Goal: Task Accomplishment & Management: Complete application form

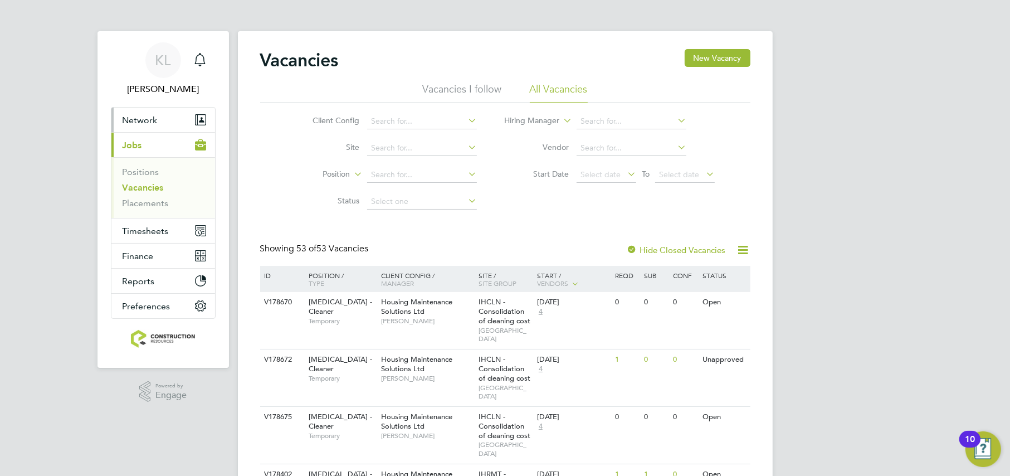
click at [140, 111] on button "Network" at bounding box center [163, 120] width 104 height 25
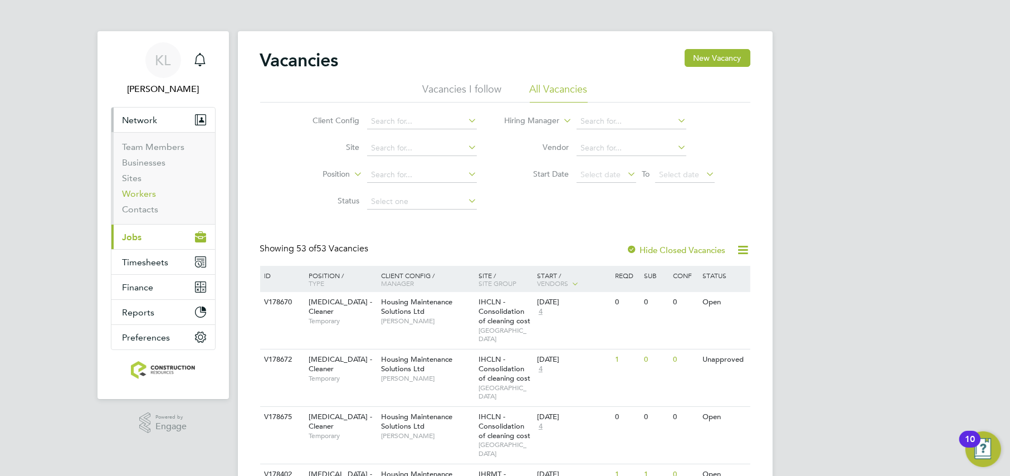
click at [149, 195] on link "Workers" at bounding box center [140, 193] width 34 height 11
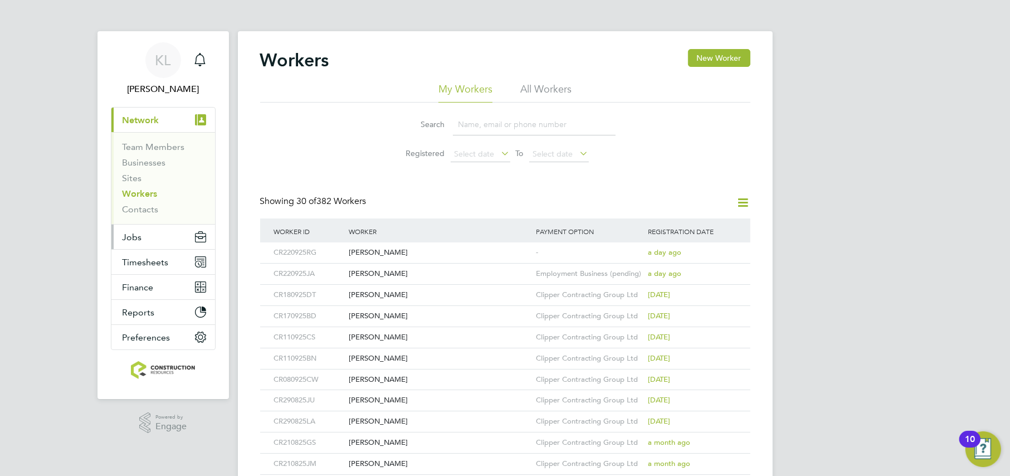
click at [120, 232] on button "Jobs" at bounding box center [163, 237] width 104 height 25
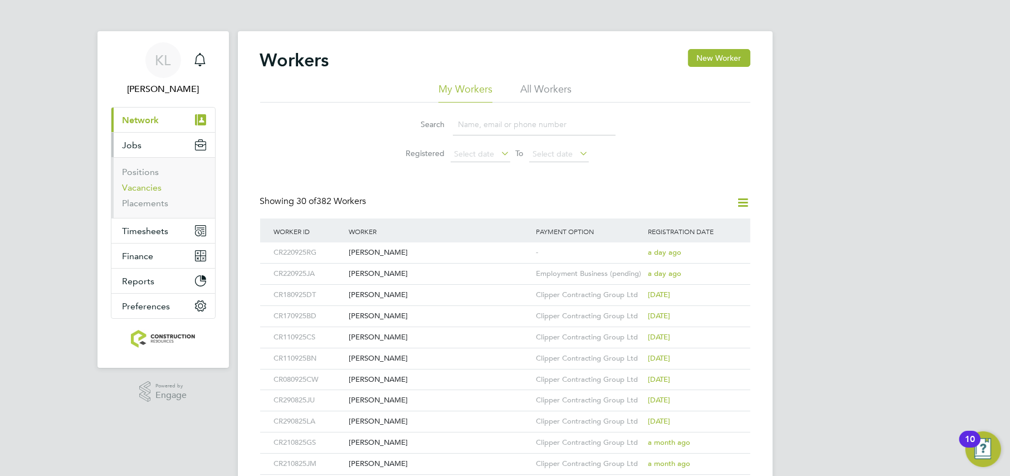
click at [154, 188] on link "Vacancies" at bounding box center [143, 187] width 40 height 11
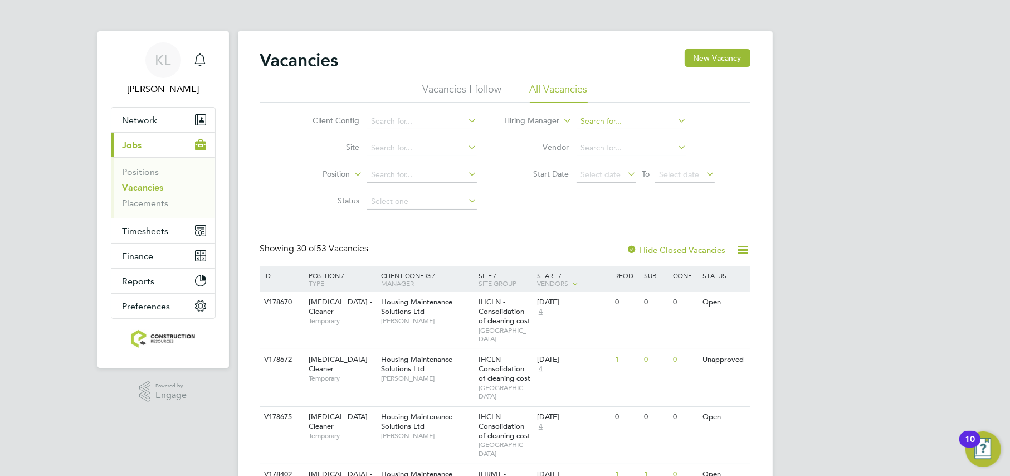
click at [613, 124] on input at bounding box center [632, 122] width 110 height 16
click at [620, 135] on li "Daniel Johnson" at bounding box center [646, 136] width 138 height 15
type input "Daniel Johnson"
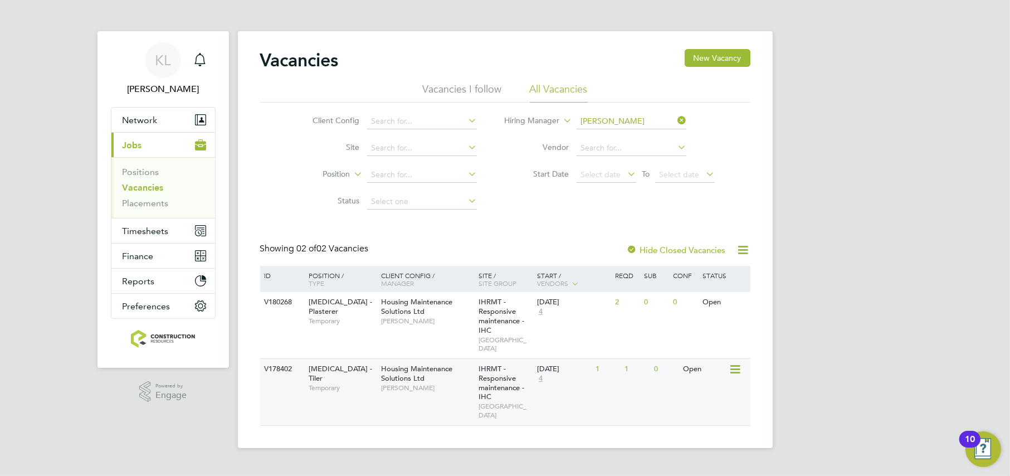
click at [568, 390] on div "V178402 HMS - Tiler Temporary Housing Maintenance Solutions Ltd Daniel Johnson …" at bounding box center [505, 391] width 490 height 67
drag, startPoint x: 679, startPoint y: 118, endPoint x: 244, endPoint y: 192, distance: 441.7
click at [676, 118] on icon at bounding box center [676, 121] width 0 height 16
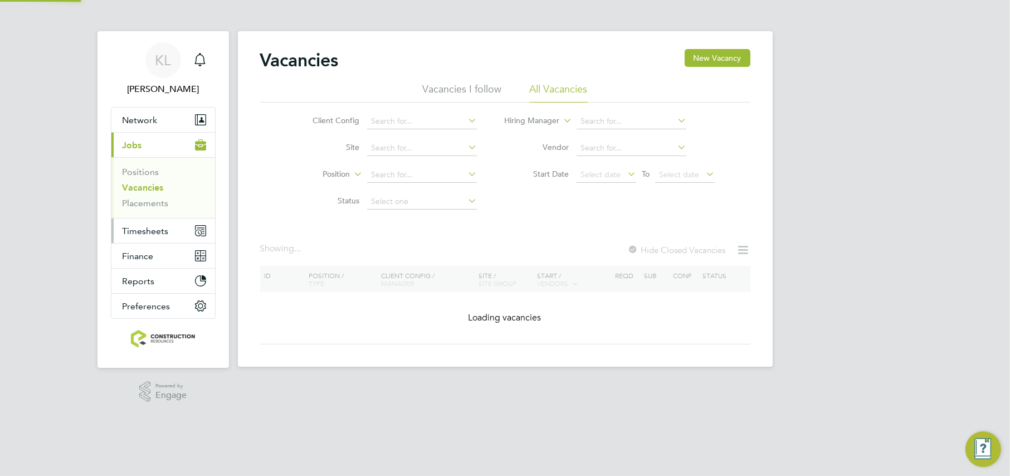
click at [143, 236] on button "Timesheets" at bounding box center [163, 230] width 104 height 25
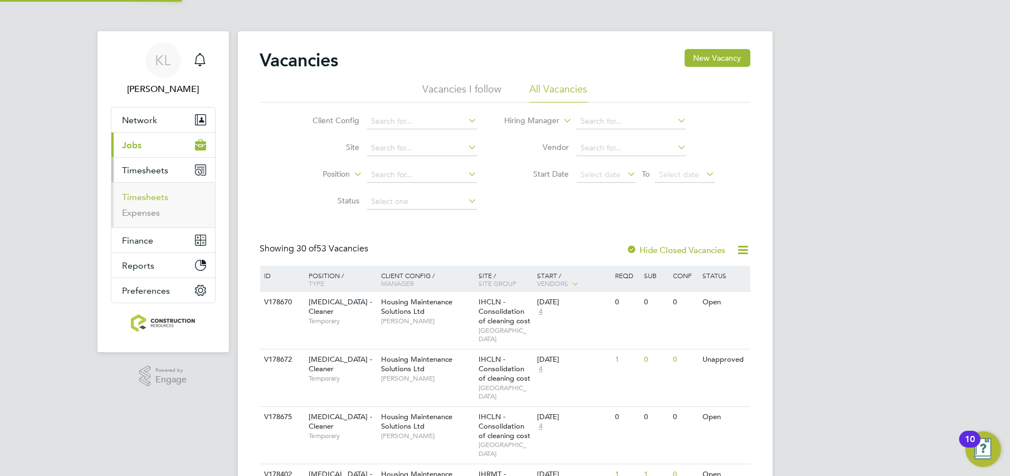
click at [148, 199] on link "Timesheets" at bounding box center [146, 197] width 46 height 11
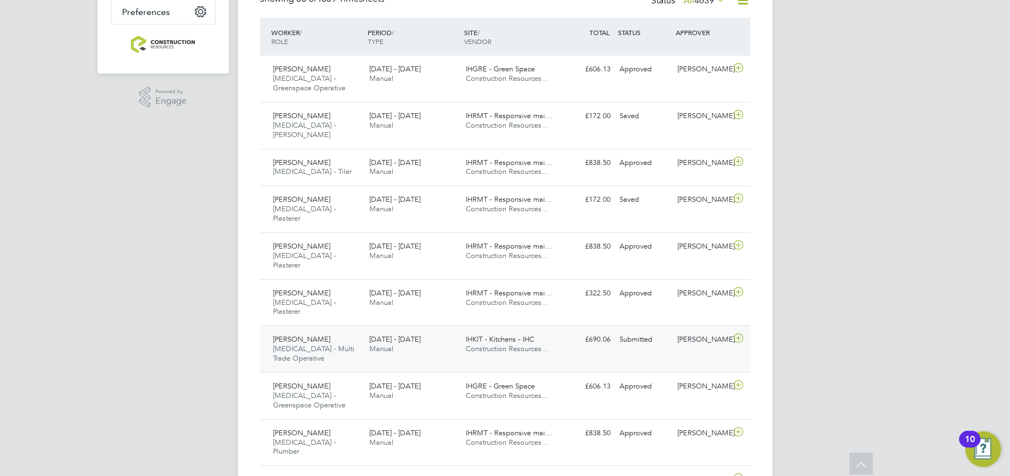
click at [465, 325] on div "Alex Power HMS - Multi Trade Operative 15 - 21 Sep 2025 15 - 21 Sep 2025 Manual…" at bounding box center [505, 348] width 490 height 47
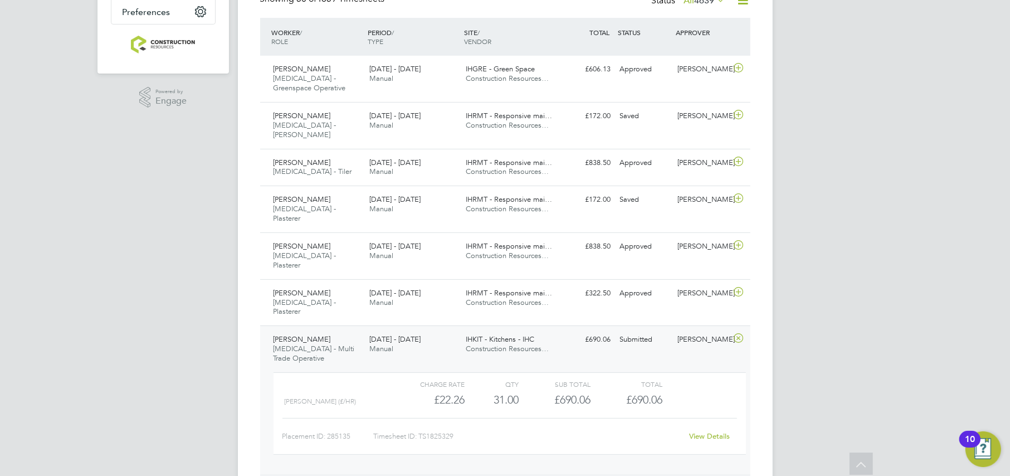
click at [694, 431] on link "View Details" at bounding box center [709, 435] width 41 height 9
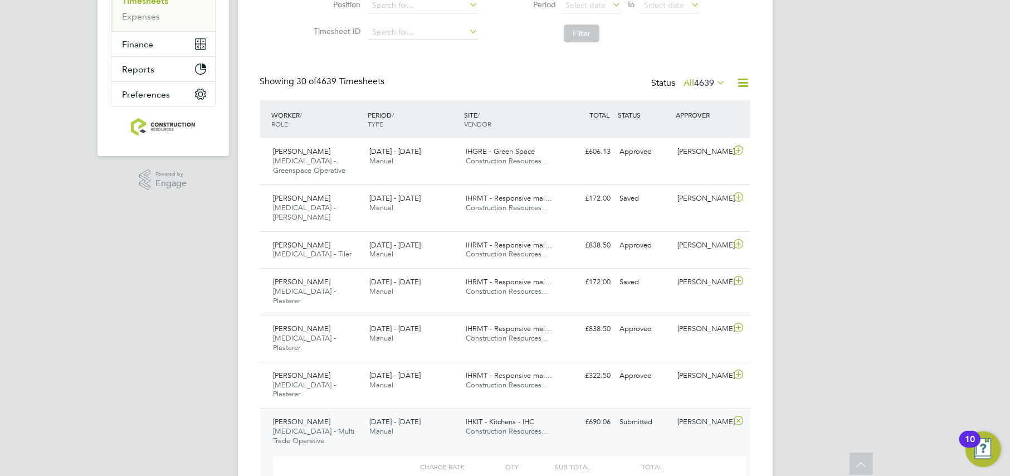
scroll to position [70, 0]
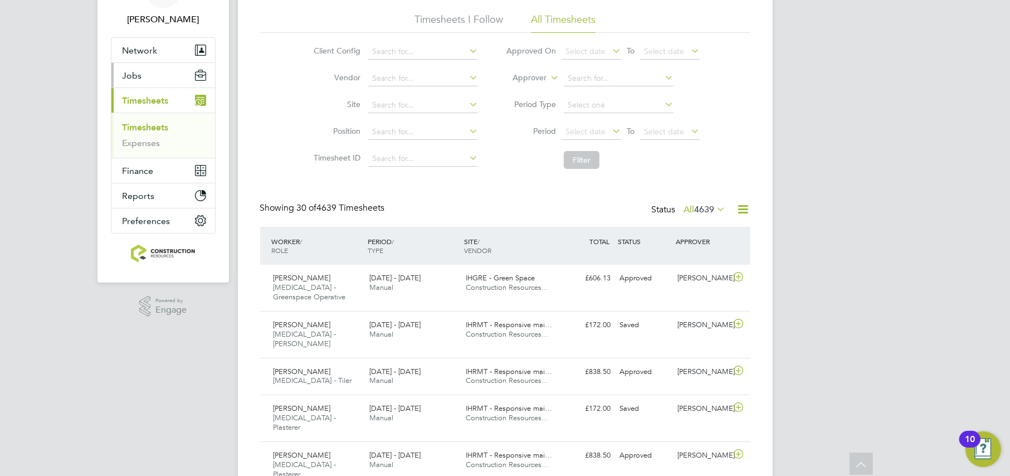
click at [138, 69] on button "Jobs" at bounding box center [163, 75] width 104 height 25
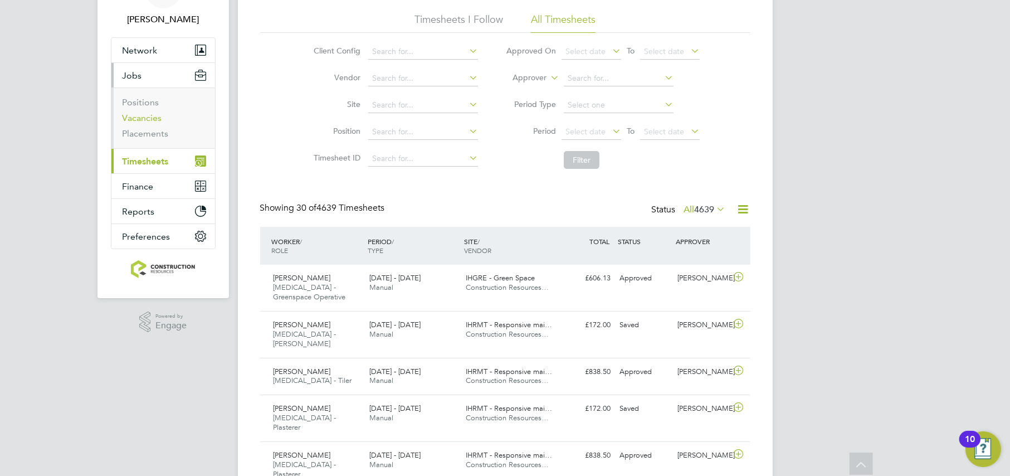
click at [140, 119] on link "Vacancies" at bounding box center [143, 118] width 40 height 11
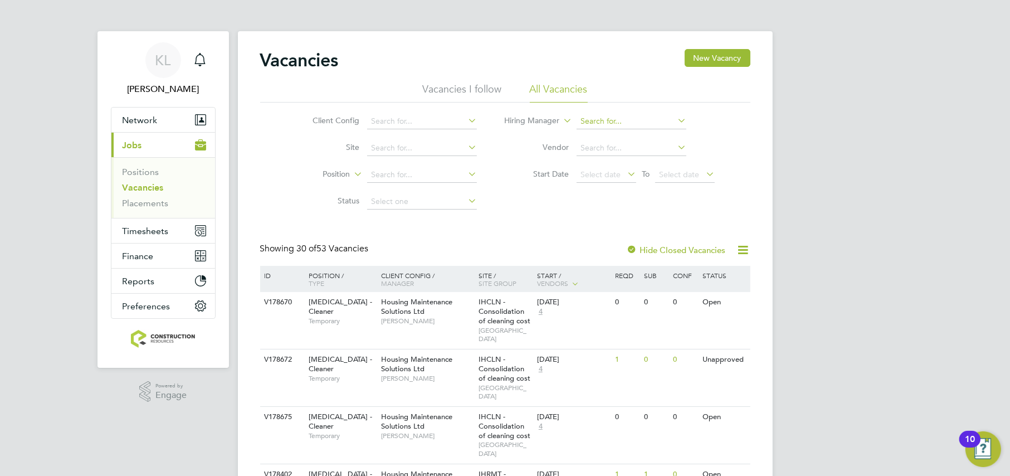
click at [592, 118] on input at bounding box center [632, 122] width 110 height 16
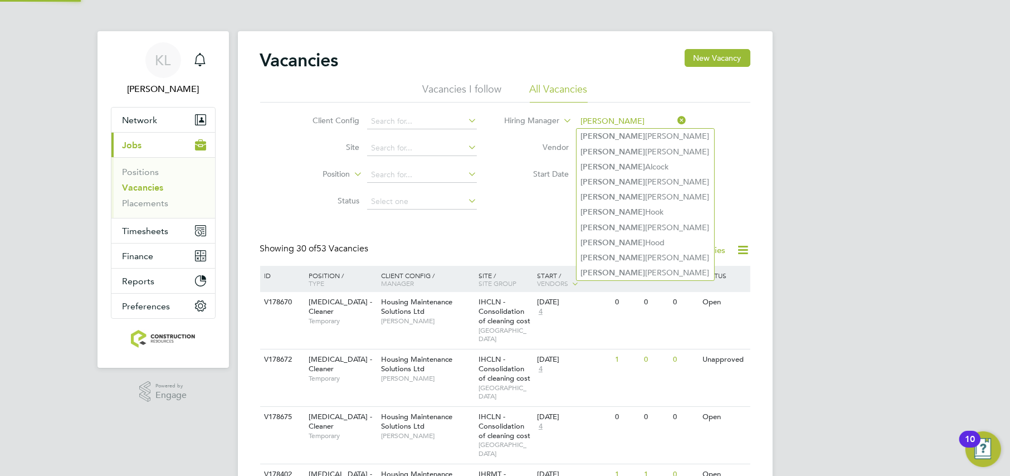
type input "steve"
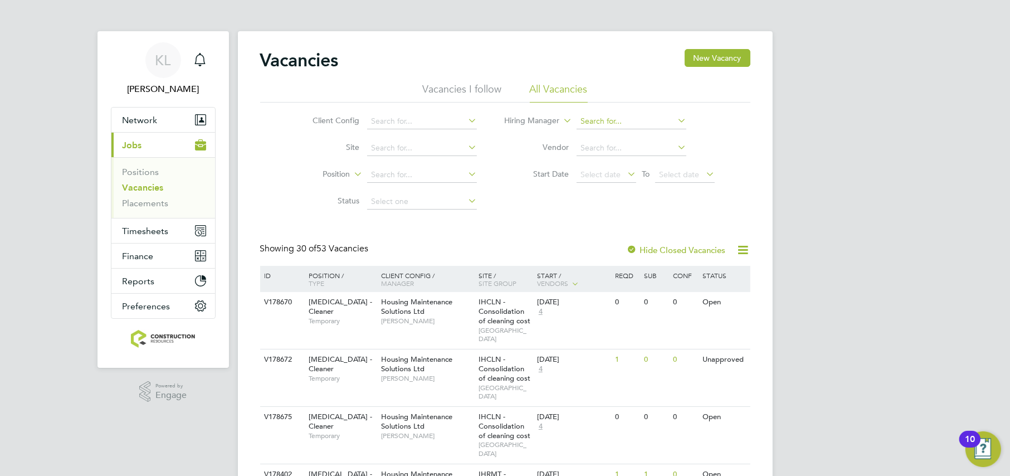
click at [604, 118] on input at bounding box center [632, 122] width 110 height 16
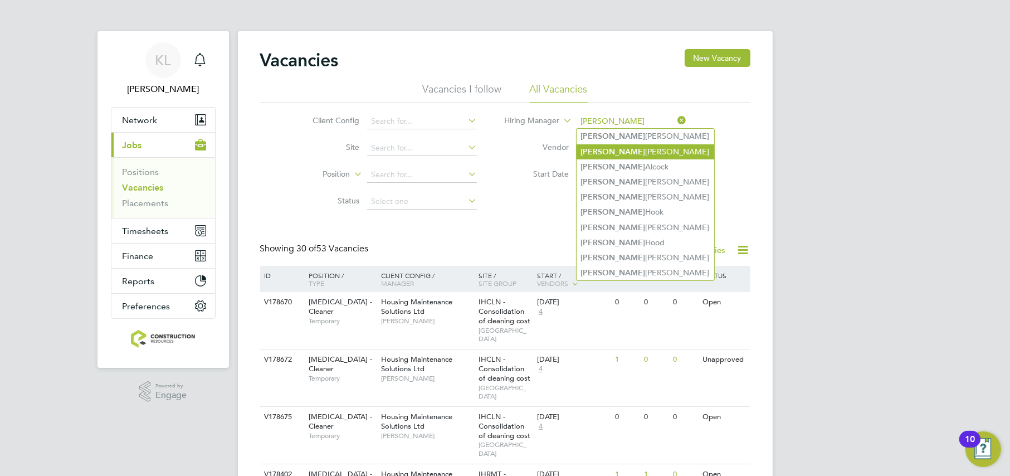
click at [599, 147] on b "Steve" at bounding box center [613, 151] width 65 height 9
type input "[PERSON_NAME]"
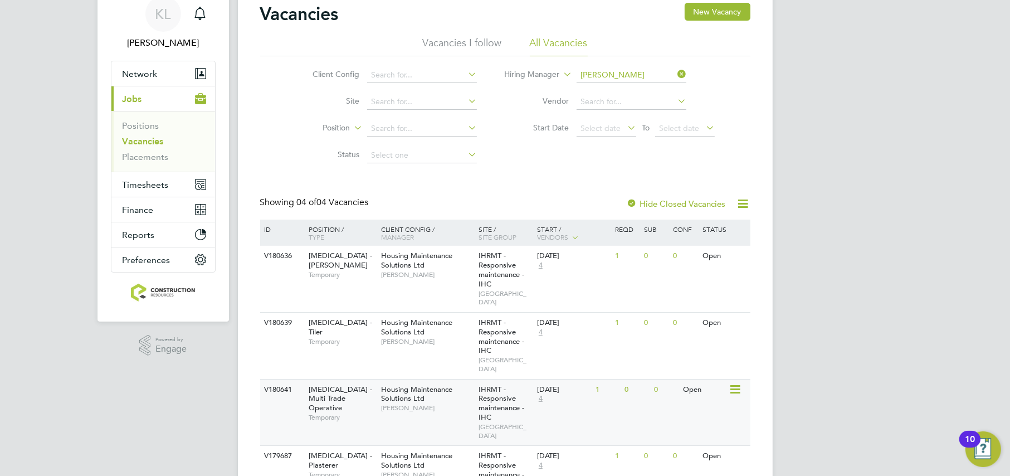
scroll to position [88, 0]
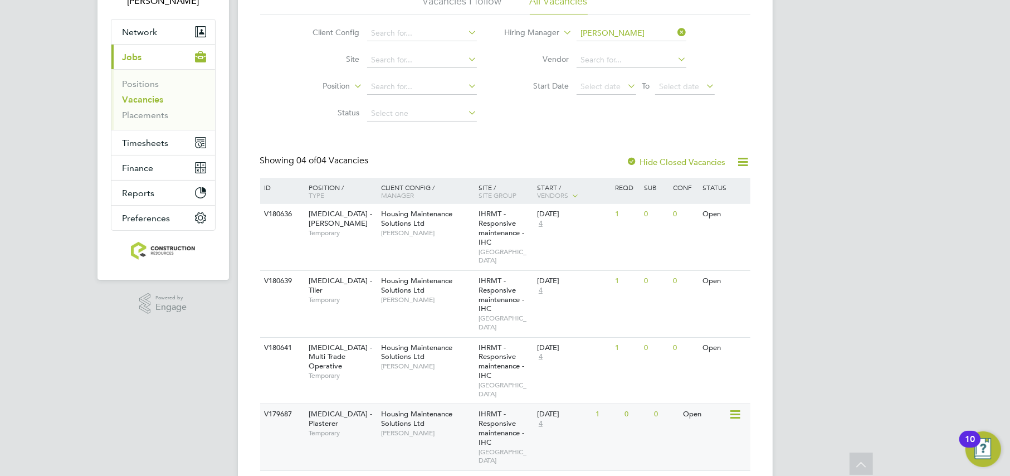
click at [633, 404] on div "V179687 HMS - Plasterer Temporary Housing Maintenance Solutions Ltd Steve Cruic…" at bounding box center [505, 437] width 490 height 67
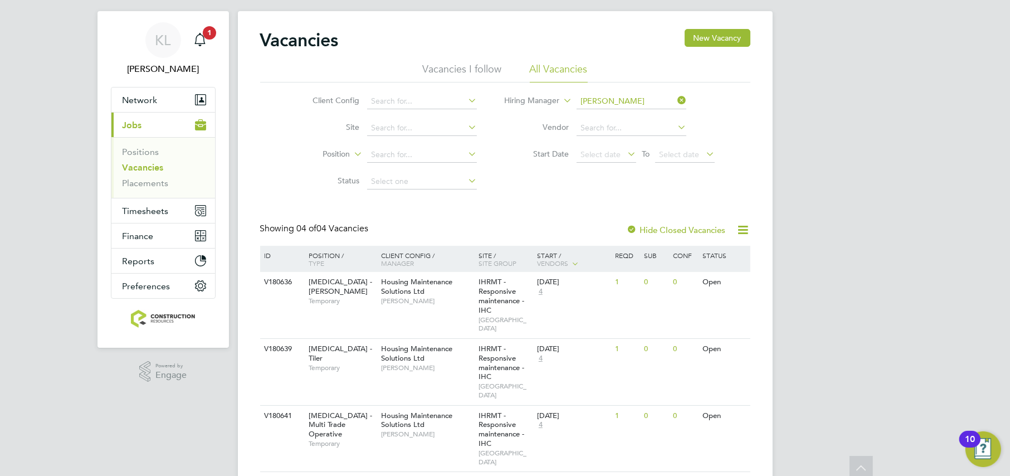
scroll to position [0, 0]
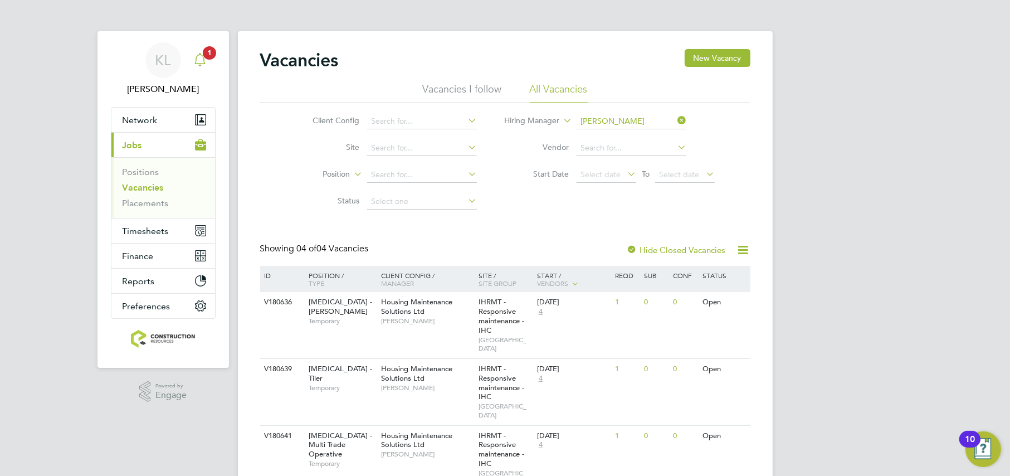
click at [197, 72] on link "Notifications 1" at bounding box center [200, 60] width 22 height 36
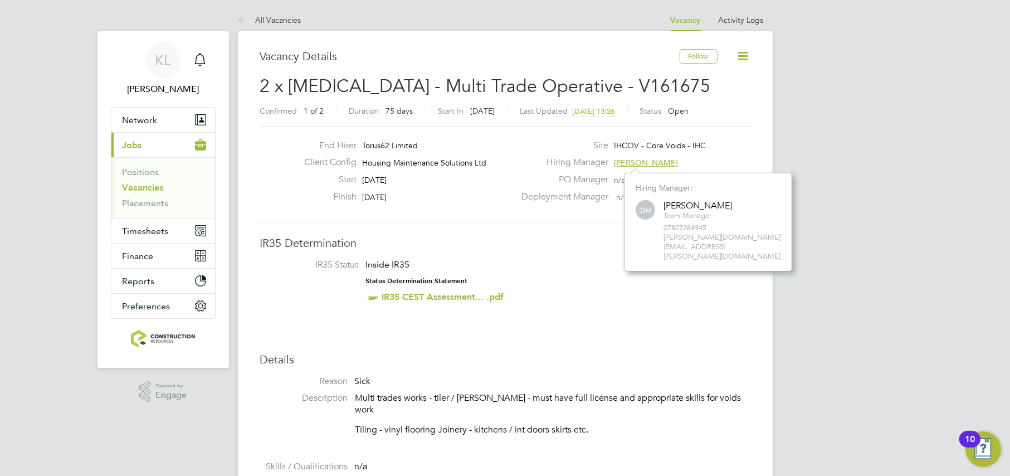
click at [499, 184] on div "Start [DATE]" at bounding box center [405, 182] width 220 height 17
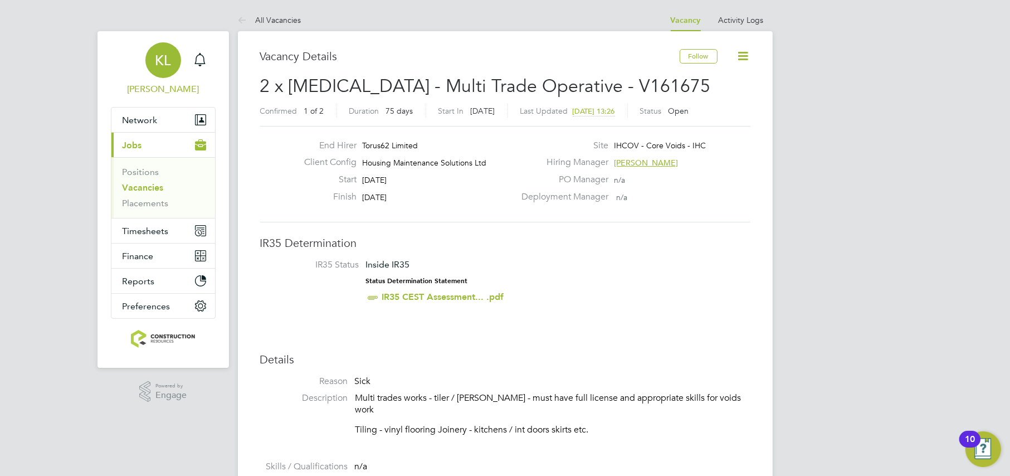
drag, startPoint x: 278, startPoint y: 22, endPoint x: 171, endPoint y: 42, distance: 108.9
click at [278, 23] on link "All Vacancies" at bounding box center [270, 20] width 64 height 10
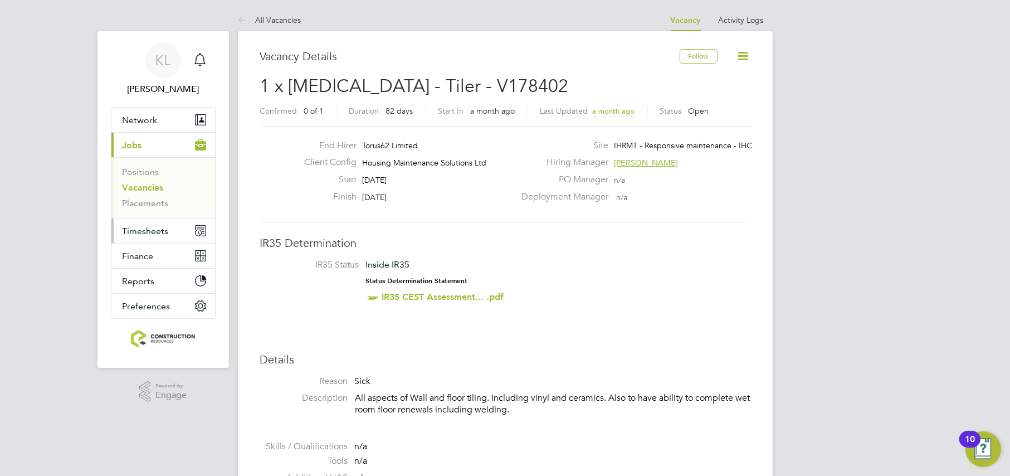
click at [145, 227] on span "Timesheets" at bounding box center [146, 231] width 46 height 11
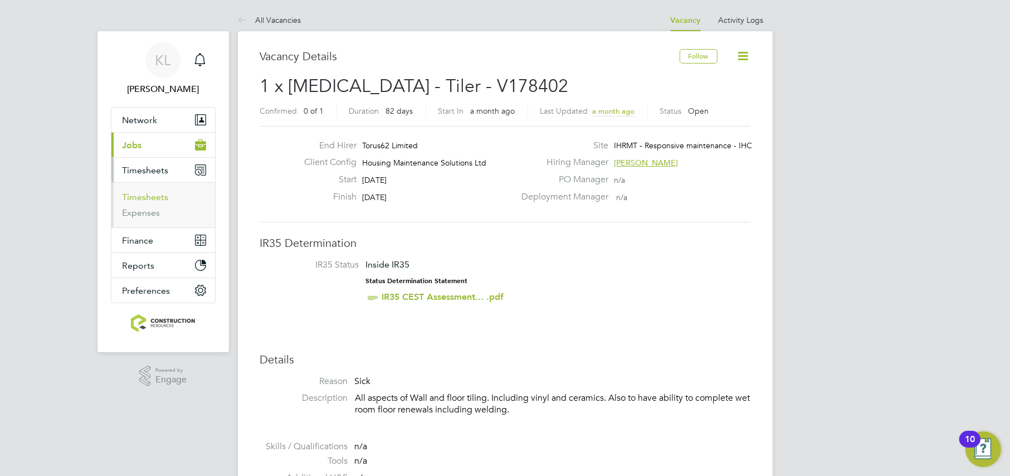
click at [153, 196] on link "Timesheets" at bounding box center [146, 197] width 46 height 11
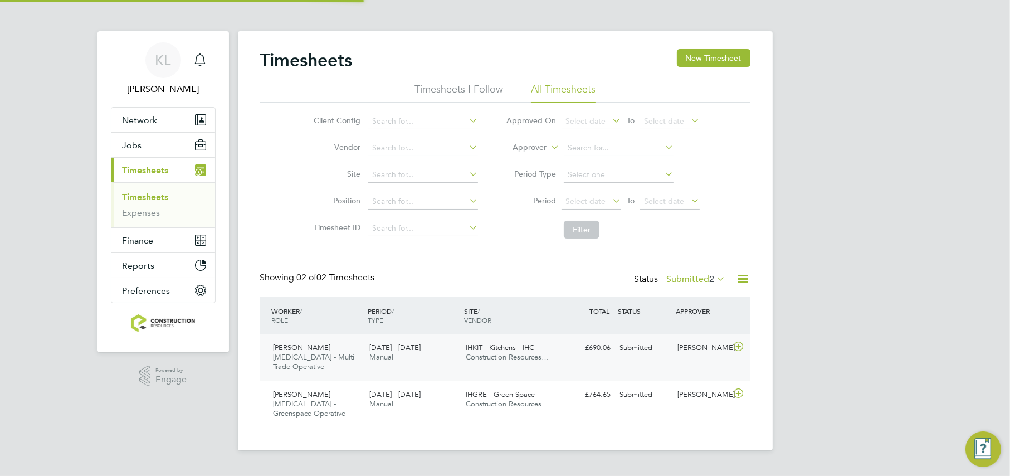
scroll to position [28, 96]
click at [681, 278] on label "Submitted 2" at bounding box center [696, 279] width 59 height 11
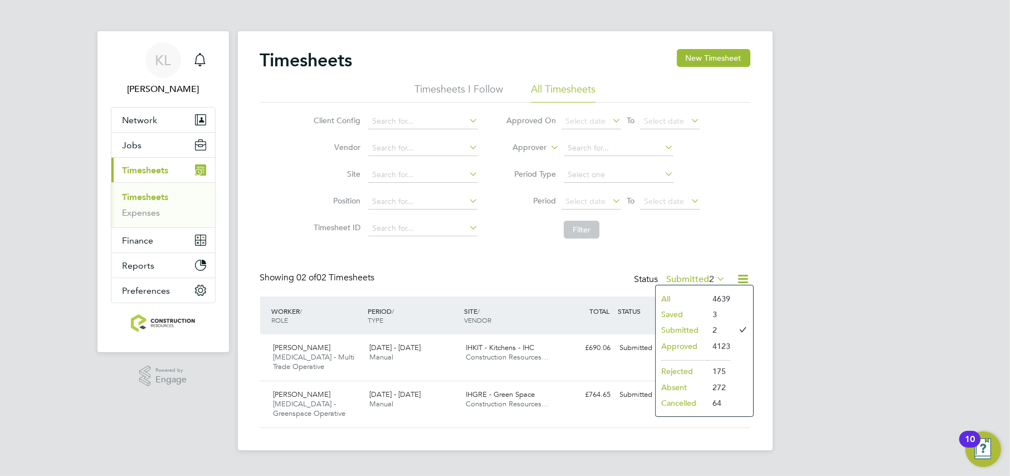
click at [665, 291] on li "All" at bounding box center [681, 299] width 51 height 16
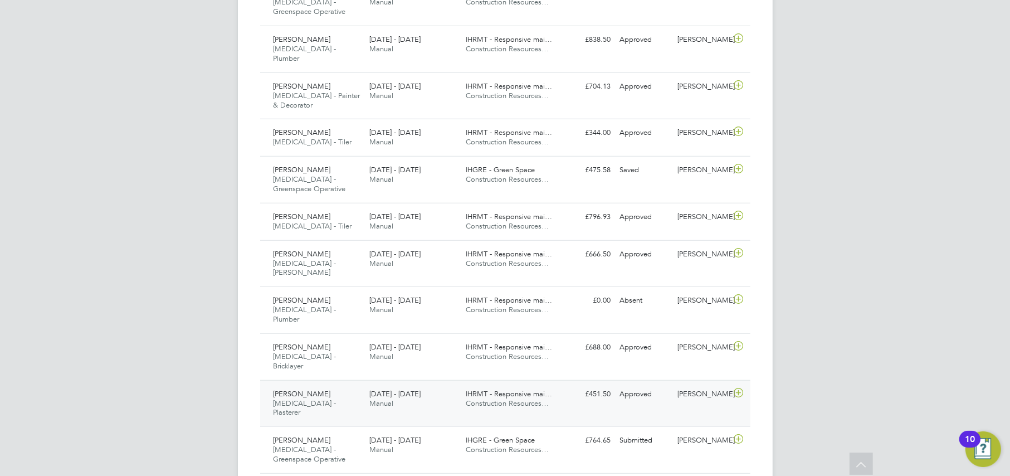
click at [348, 385] on div "Joseph Jacobs HMS - Plasterer 8 - 14 Sep 2025" at bounding box center [317, 403] width 96 height 37
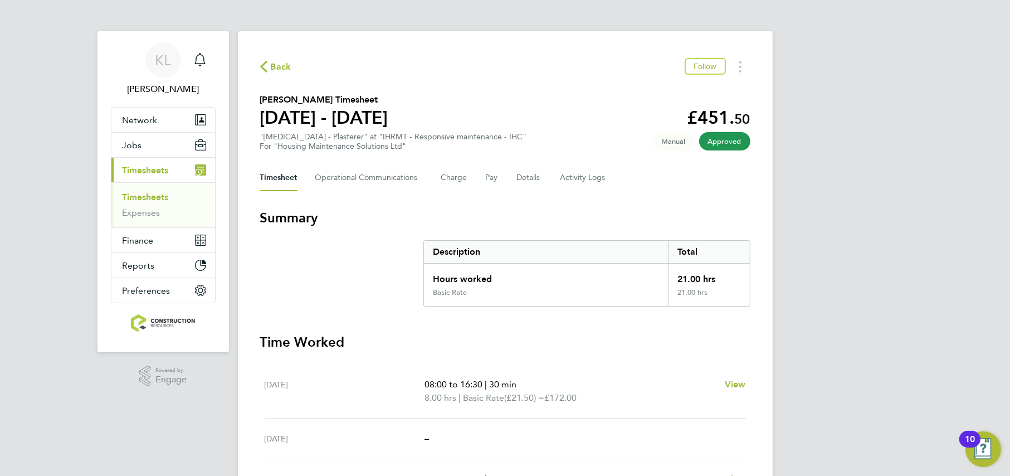
click at [265, 65] on icon "button" at bounding box center [263, 67] width 7 height 12
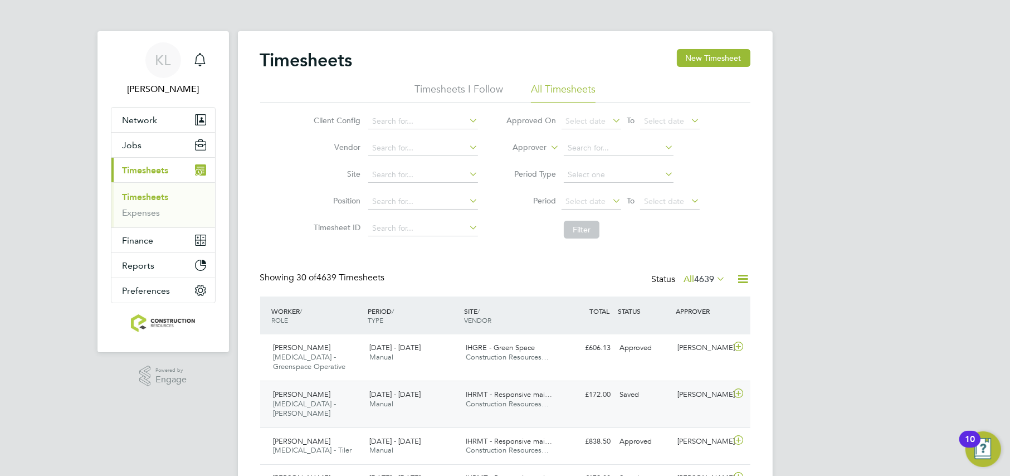
scroll to position [279, 0]
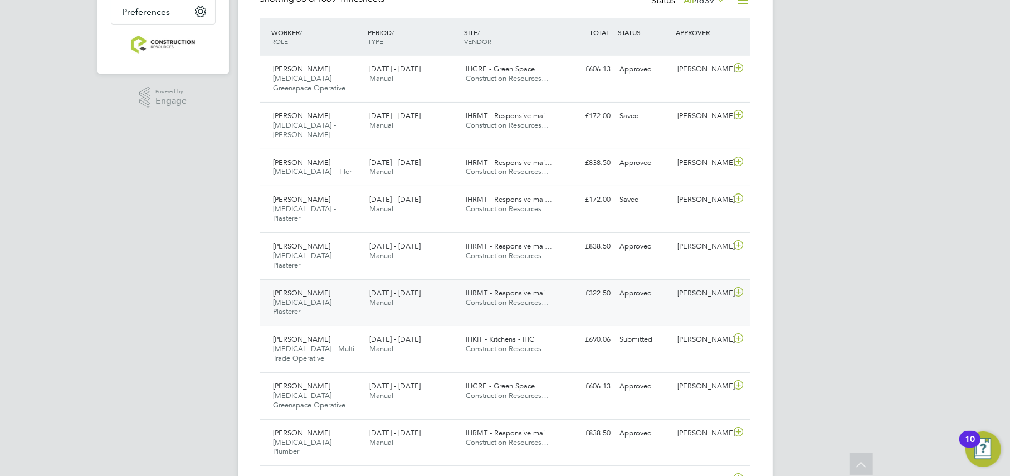
click at [307, 298] on span "[MEDICAL_DATA] - Plasterer" at bounding box center [305, 307] width 63 height 19
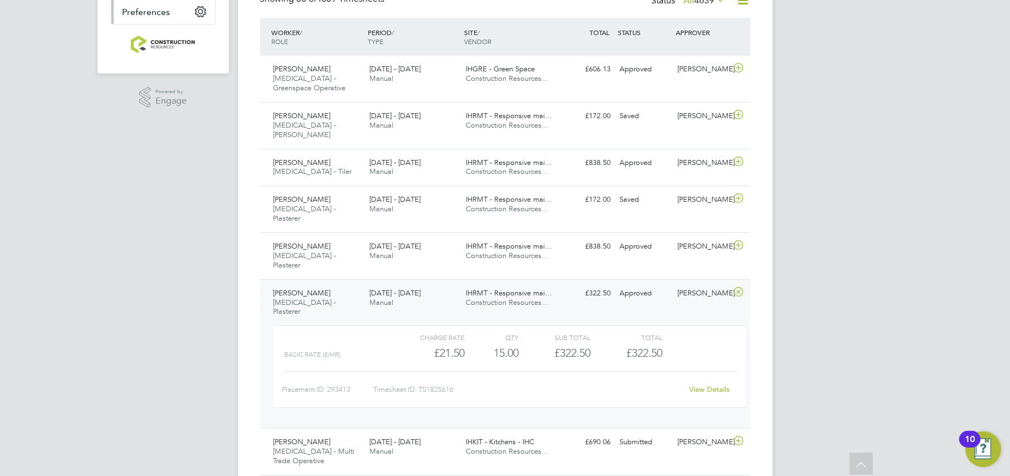
scroll to position [0, 0]
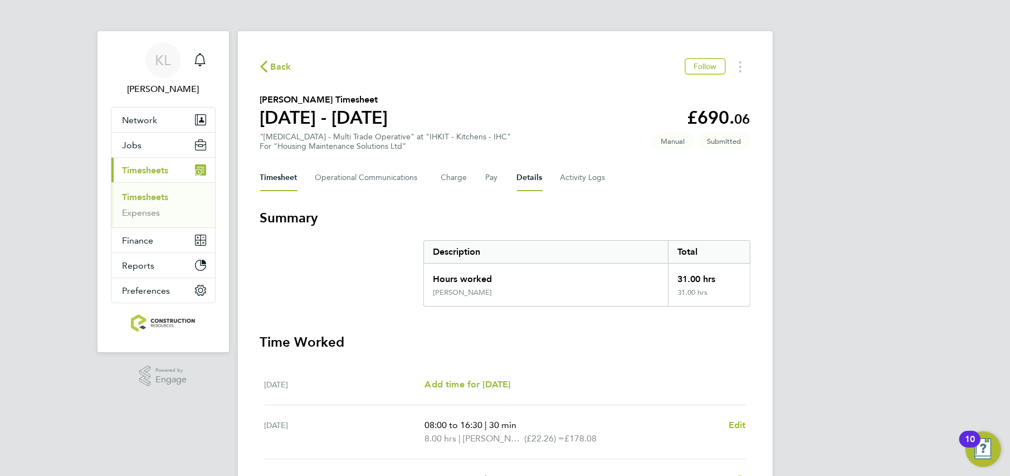
click at [524, 180] on button "Details" at bounding box center [530, 177] width 26 height 27
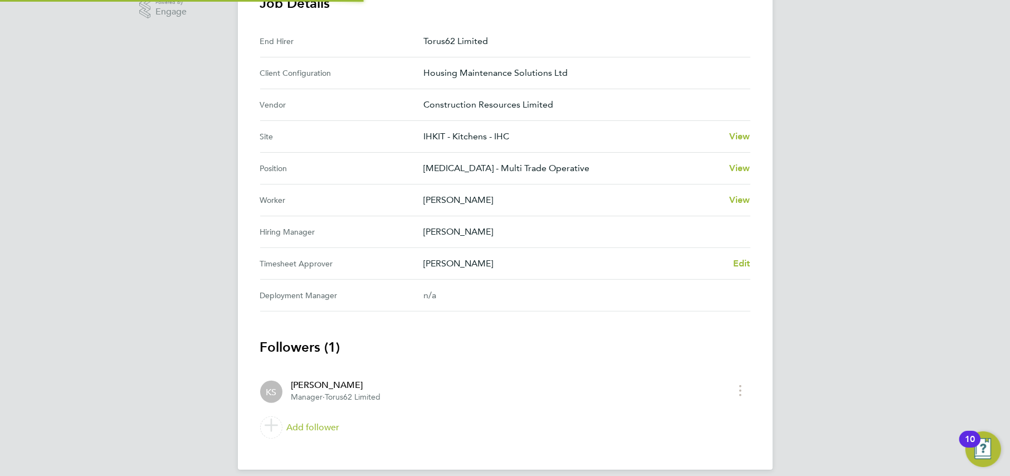
scroll to position [379, 0]
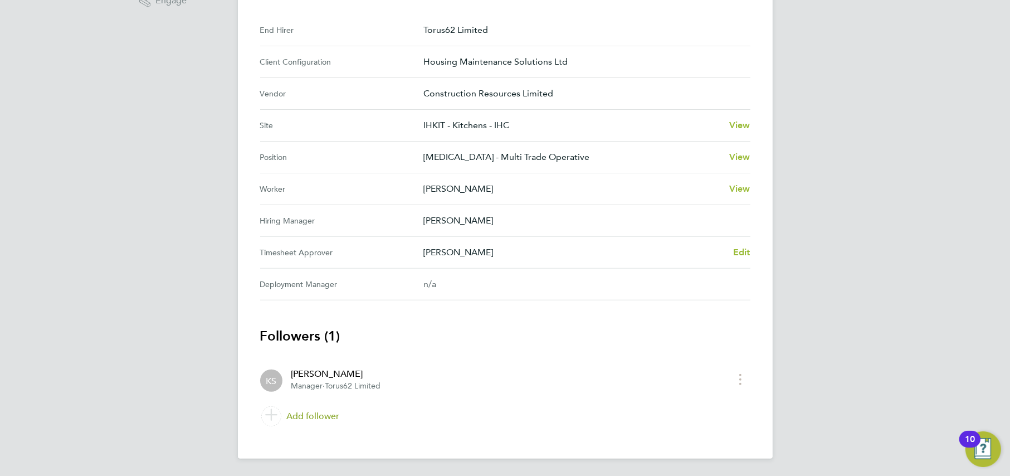
click at [291, 414] on link "Add follower" at bounding box center [505, 416] width 490 height 31
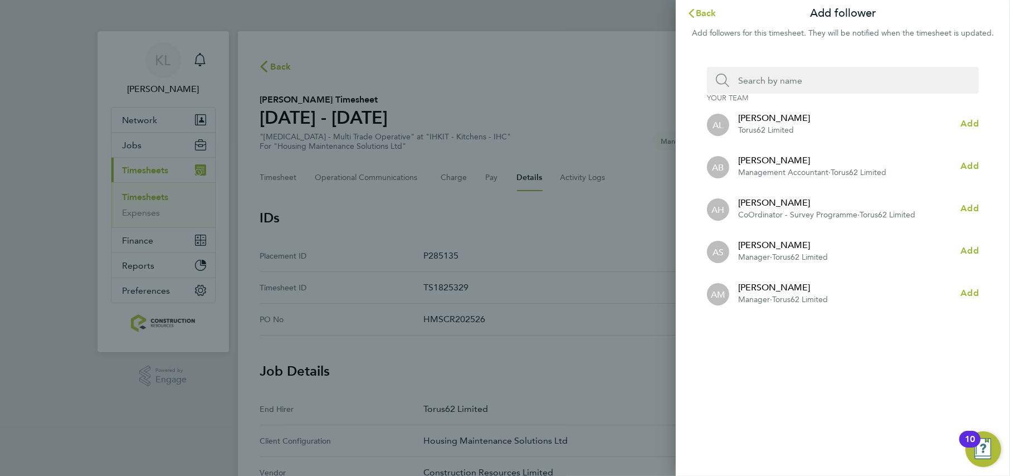
drag, startPoint x: 787, startPoint y: 85, endPoint x: 779, endPoint y: 84, distance: 7.9
click at [784, 85] on input "Search team member by name:" at bounding box center [848, 80] width 236 height 27
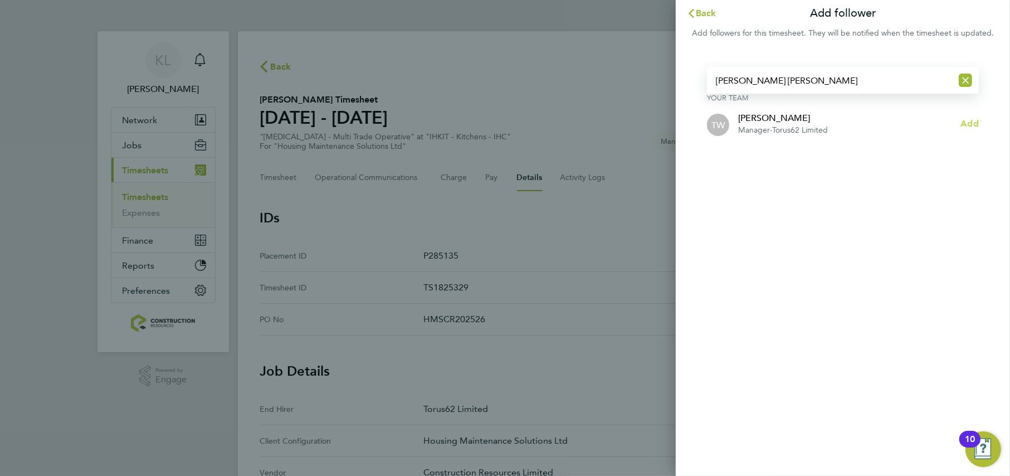
type input "tom wr"
click at [974, 128] on span "Add" at bounding box center [970, 123] width 18 height 11
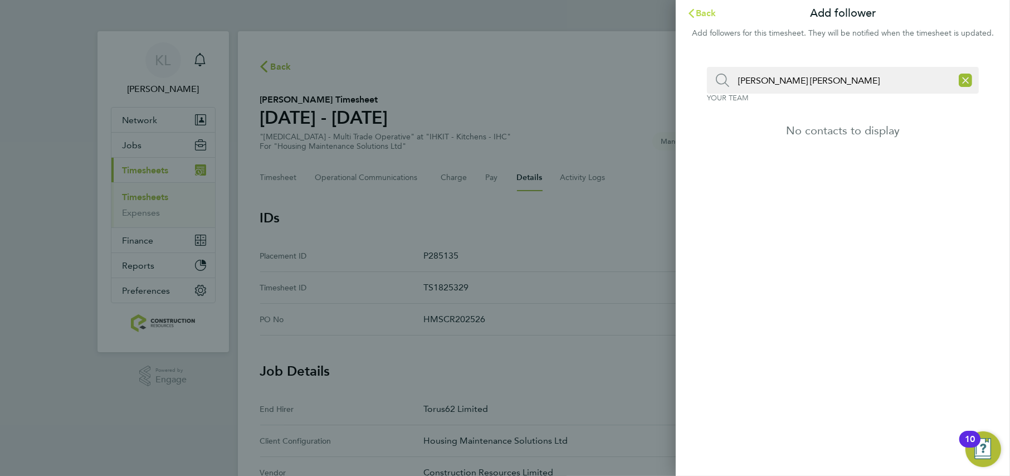
click at [688, 7] on button "Back" at bounding box center [702, 13] width 52 height 22
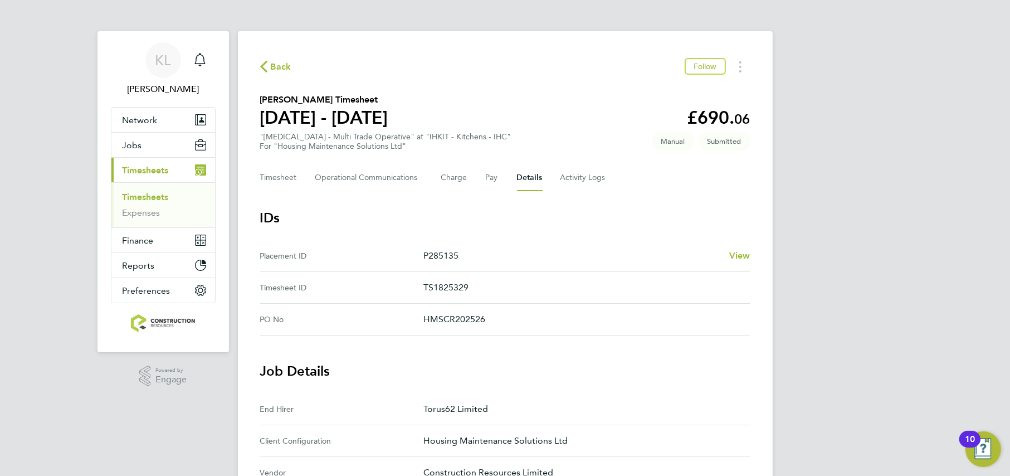
click at [265, 69] on icon "button" at bounding box center [263, 67] width 7 height 12
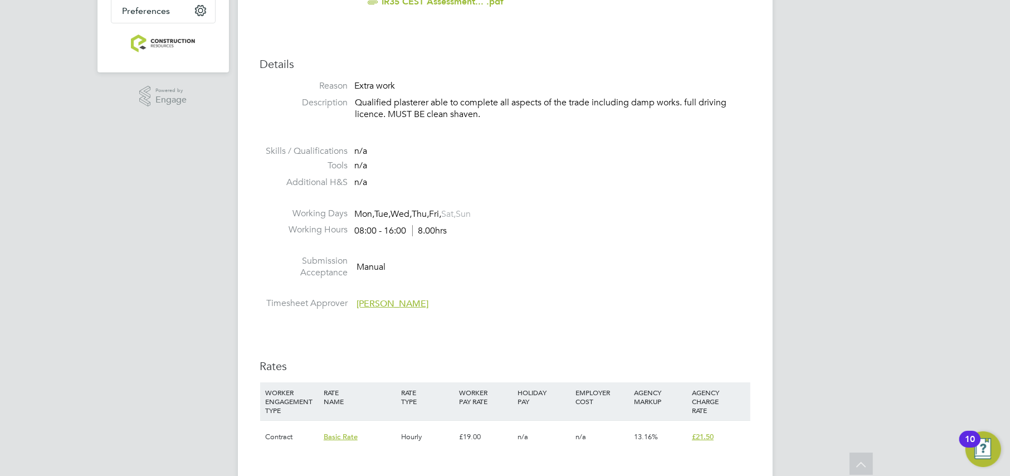
scroll to position [488, 0]
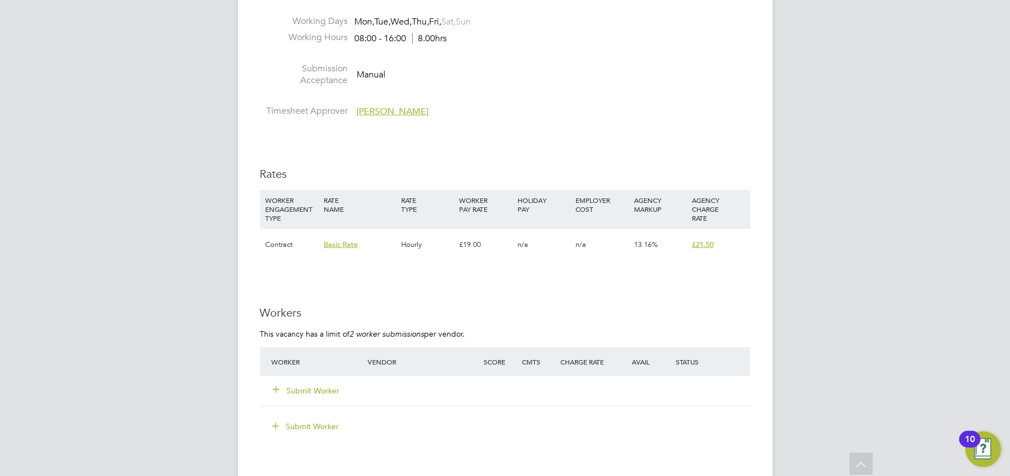
click at [319, 390] on button "Submit Worker" at bounding box center [307, 390] width 67 height 11
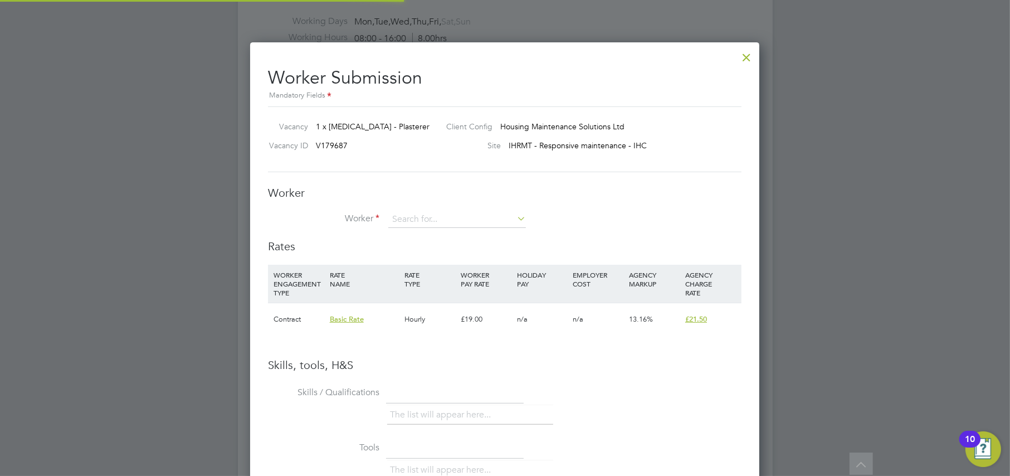
scroll to position [17, 290]
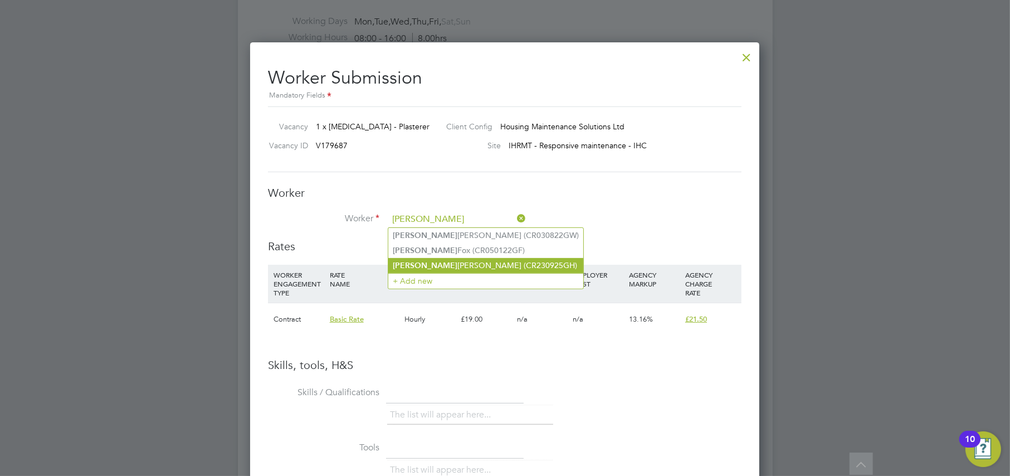
click at [419, 259] on li "[PERSON_NAME] (CR230925GH)" at bounding box center [485, 265] width 195 height 15
type input "[PERSON_NAME] (CR230925GH)"
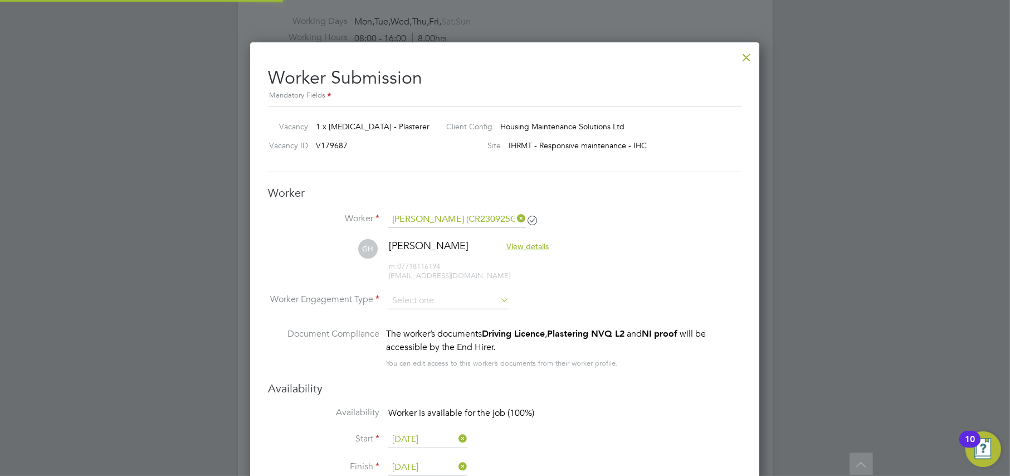
scroll to position [951, 510]
click at [407, 302] on input at bounding box center [448, 301] width 121 height 17
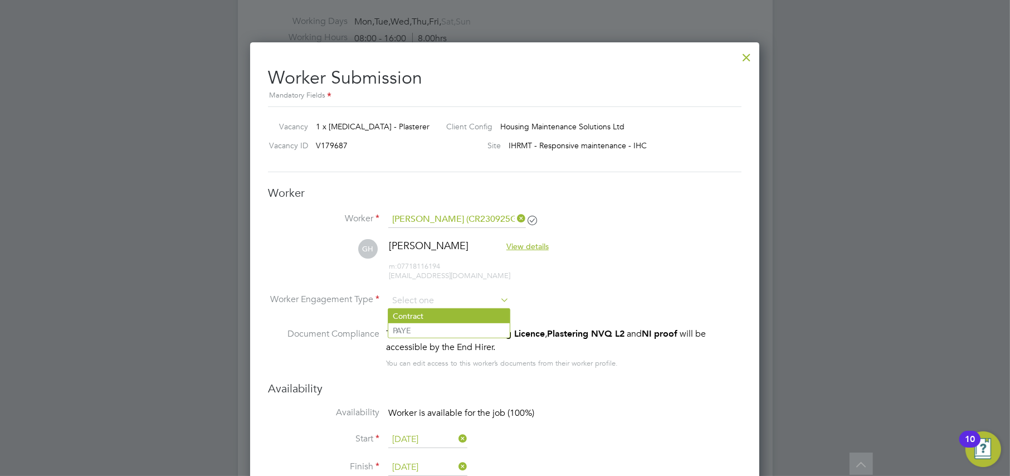
click at [405, 313] on li "Contract" at bounding box center [449, 316] width 122 height 14
type input "Contract"
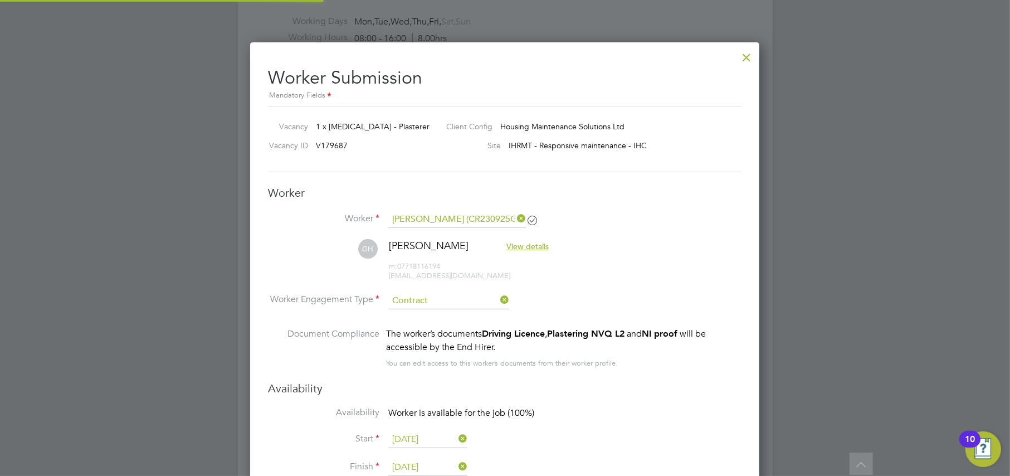
scroll to position [0, 0]
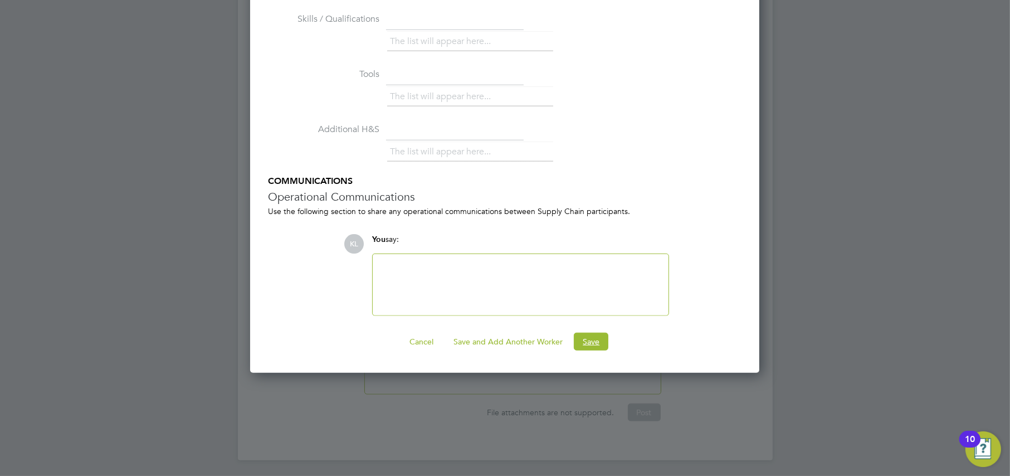
click at [586, 342] on button "Save" at bounding box center [591, 342] width 35 height 18
